Goal: Task Accomplishment & Management: Use online tool/utility

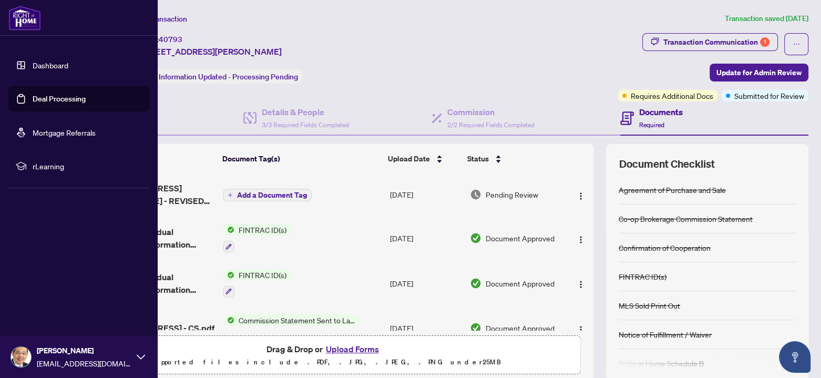
click at [33, 99] on link "Deal Processing" at bounding box center [59, 98] width 53 height 9
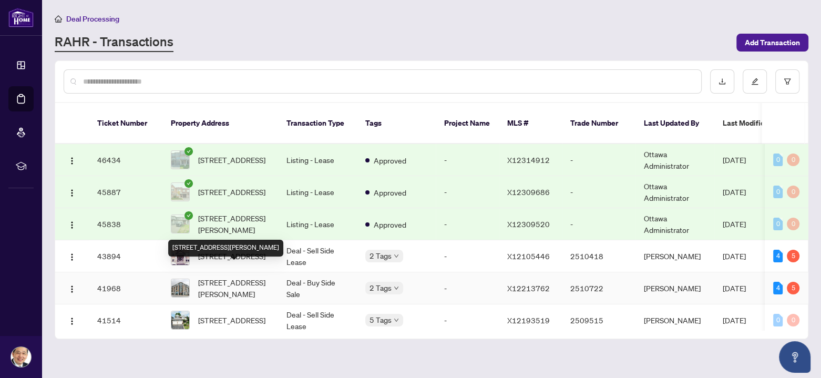
click at [206, 276] on span "[STREET_ADDRESS][PERSON_NAME]" at bounding box center [233, 287] width 71 height 23
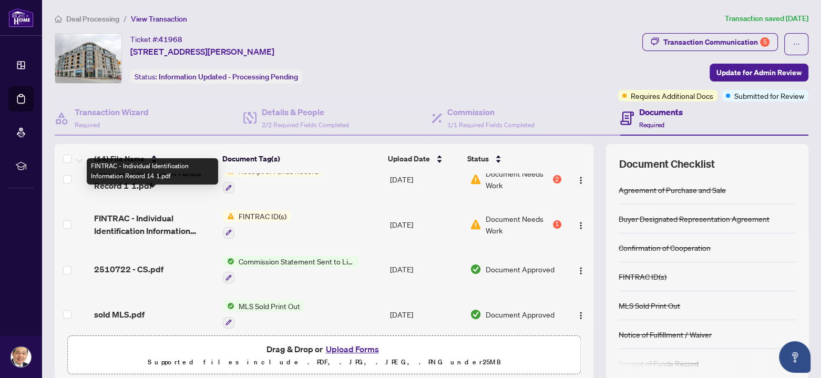
scroll to position [210, 0]
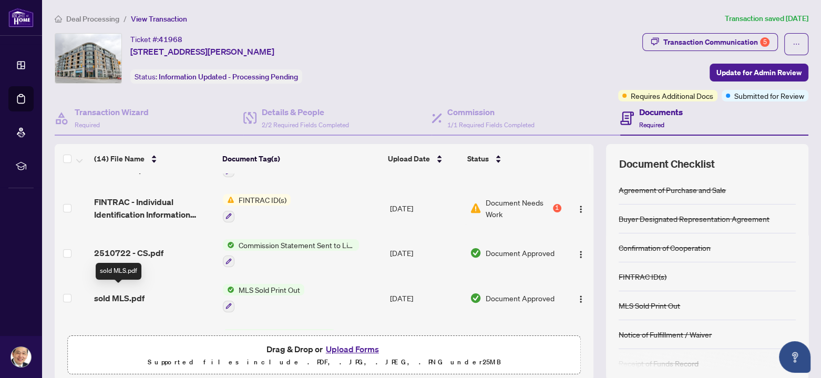
click at [134, 292] on span "sold MLS.pdf" at bounding box center [119, 298] width 50 height 13
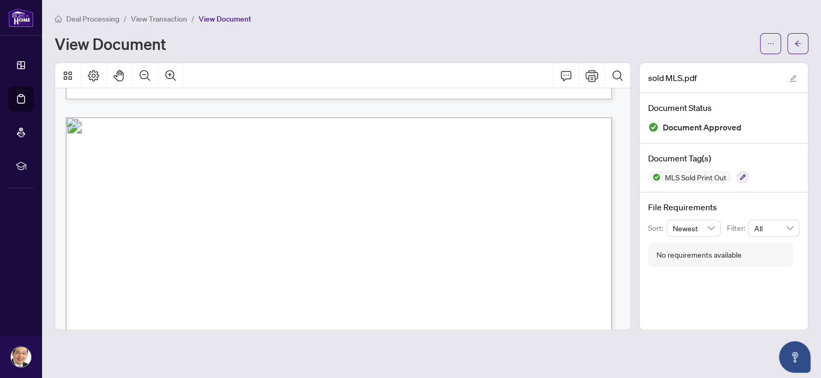
scroll to position [683, 0]
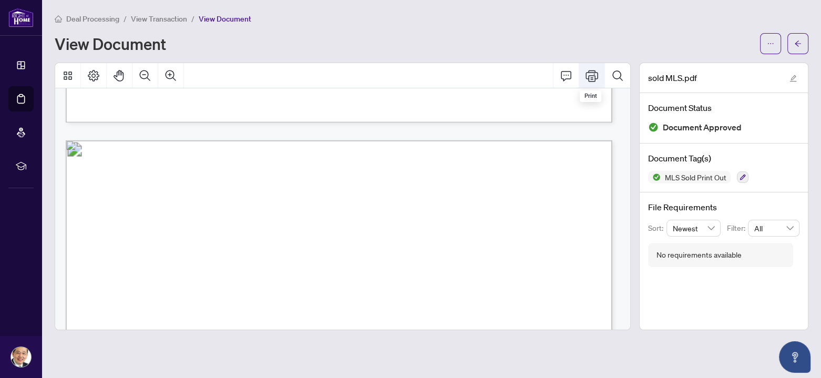
click at [595, 74] on icon "Print" at bounding box center [591, 75] width 13 height 13
